Goal: Find specific page/section: Find specific page/section

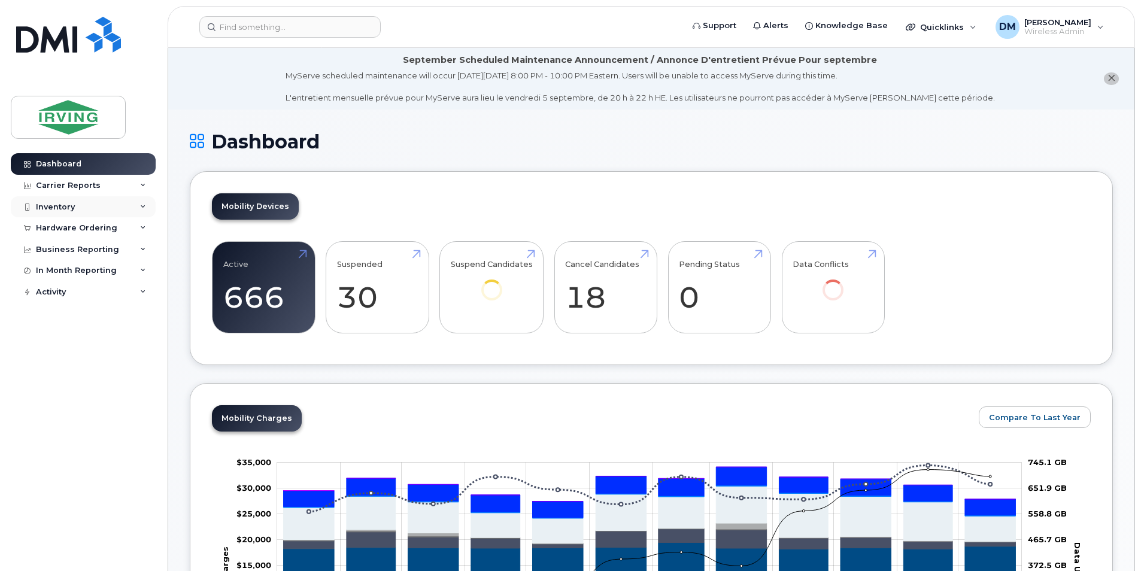
click at [63, 209] on div "Inventory" at bounding box center [55, 207] width 39 height 10
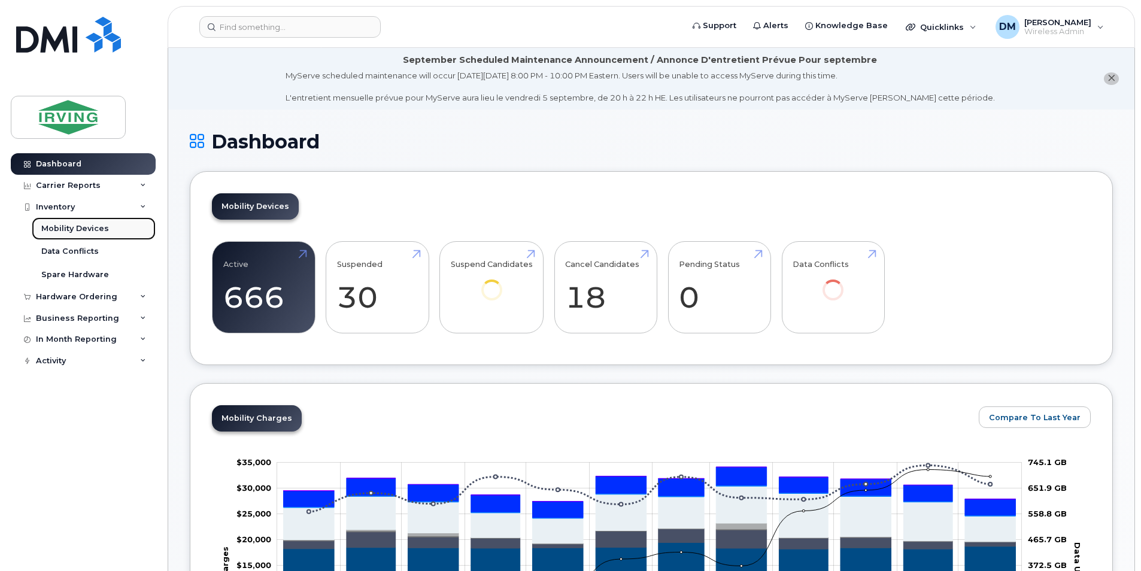
click at [80, 232] on div "Mobility Devices" at bounding box center [75, 228] width 68 height 11
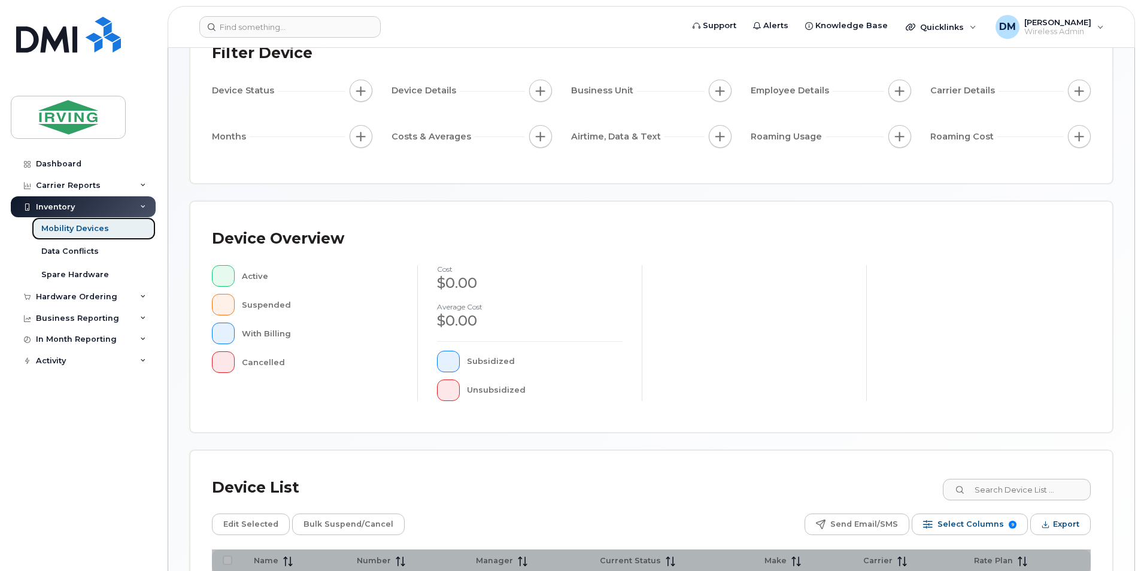
scroll to position [239, 0]
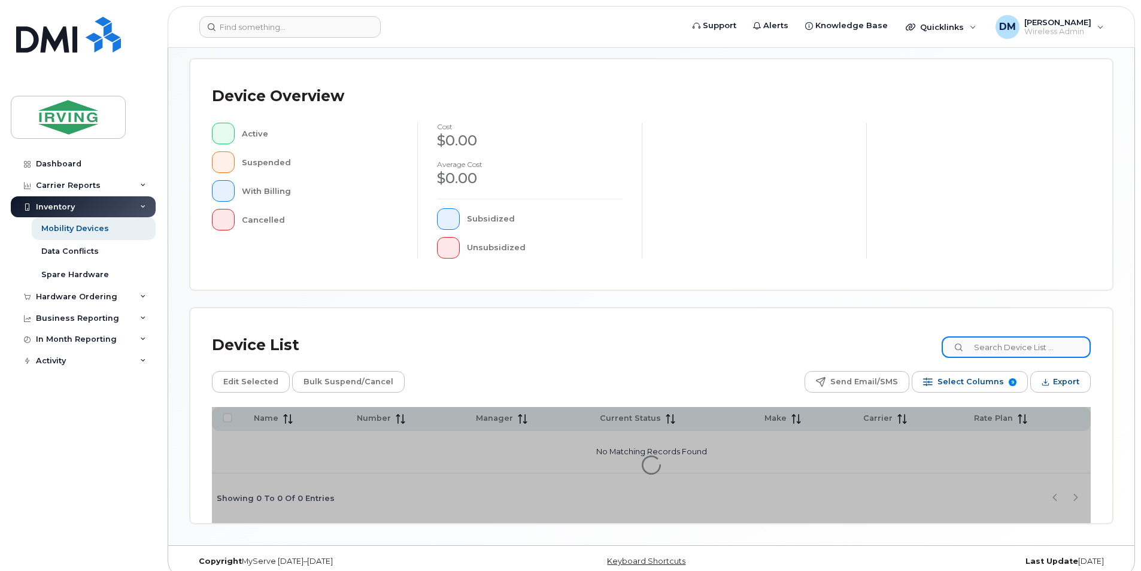
click at [1002, 350] on input at bounding box center [1016, 347] width 149 height 22
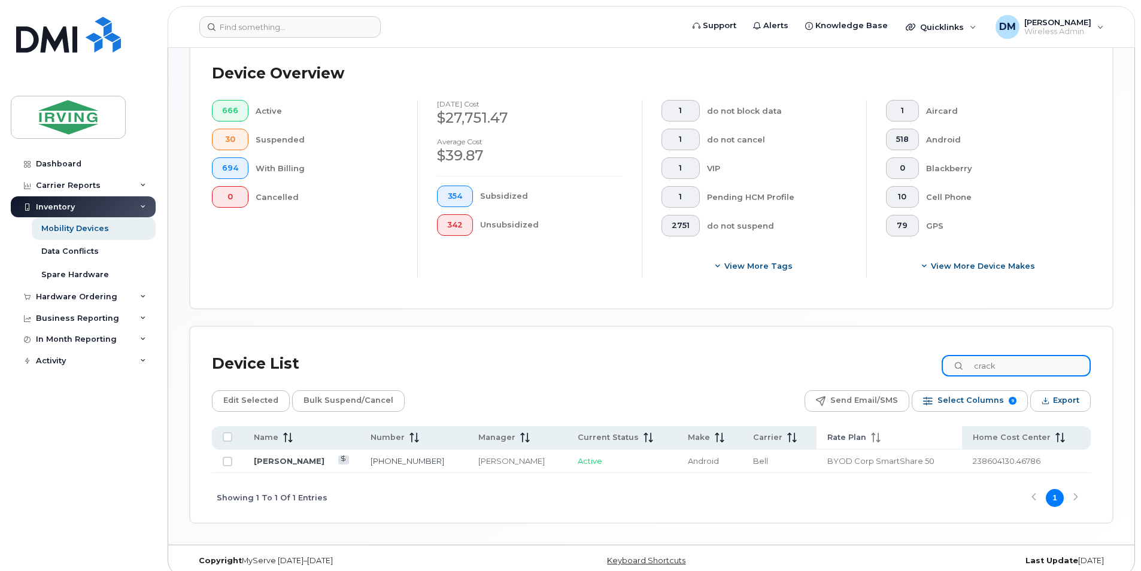
scroll to position [274, 0]
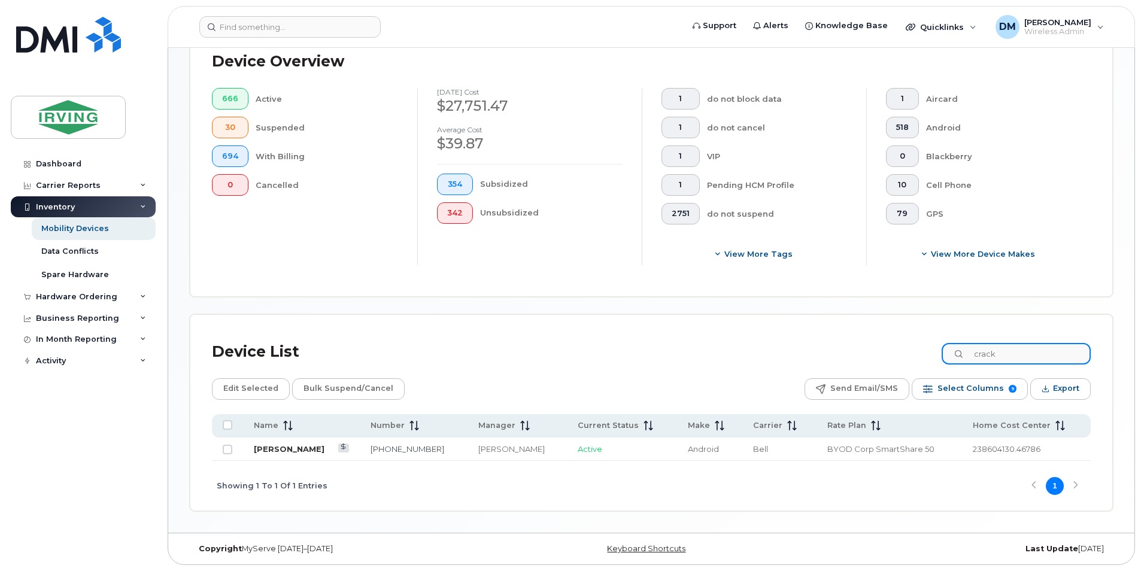
type input "crack"
click at [274, 453] on link "[PERSON_NAME]" at bounding box center [289, 449] width 71 height 10
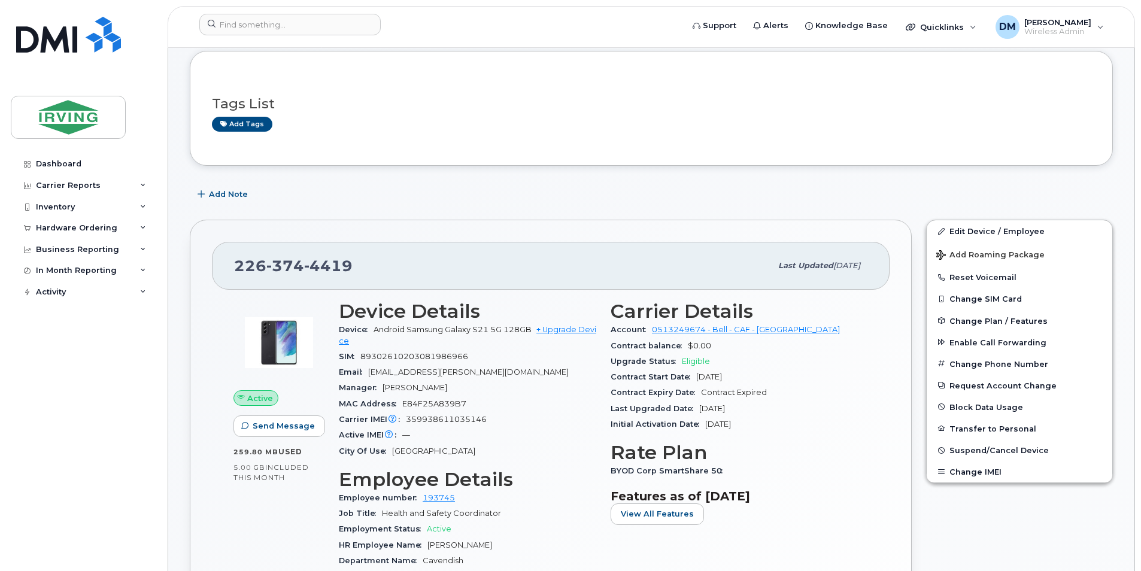
scroll to position [120, 0]
